Goal: Task Accomplishment & Management: Use online tool/utility

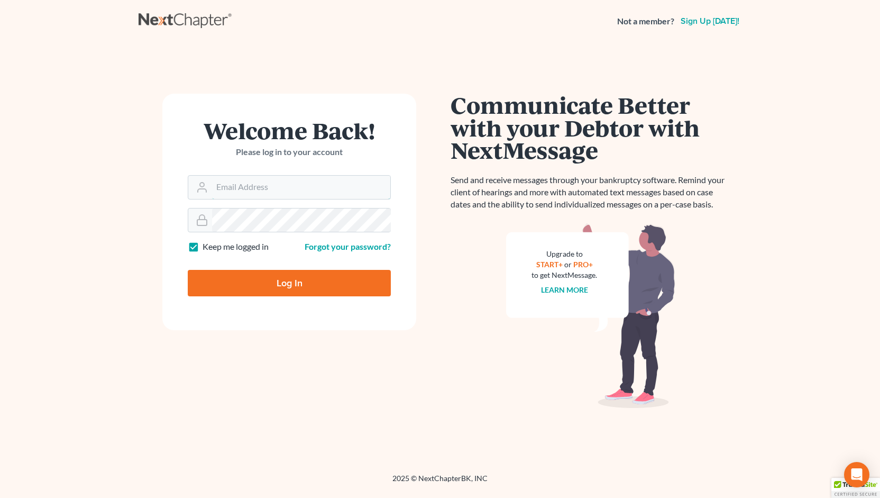
type input "[PERSON_NAME][EMAIL_ADDRESS][DOMAIN_NAME]"
click at [291, 286] on input "Log In" at bounding box center [289, 283] width 203 height 26
type input "Thinking..."
